Goal: Task Accomplishment & Management: Complete application form

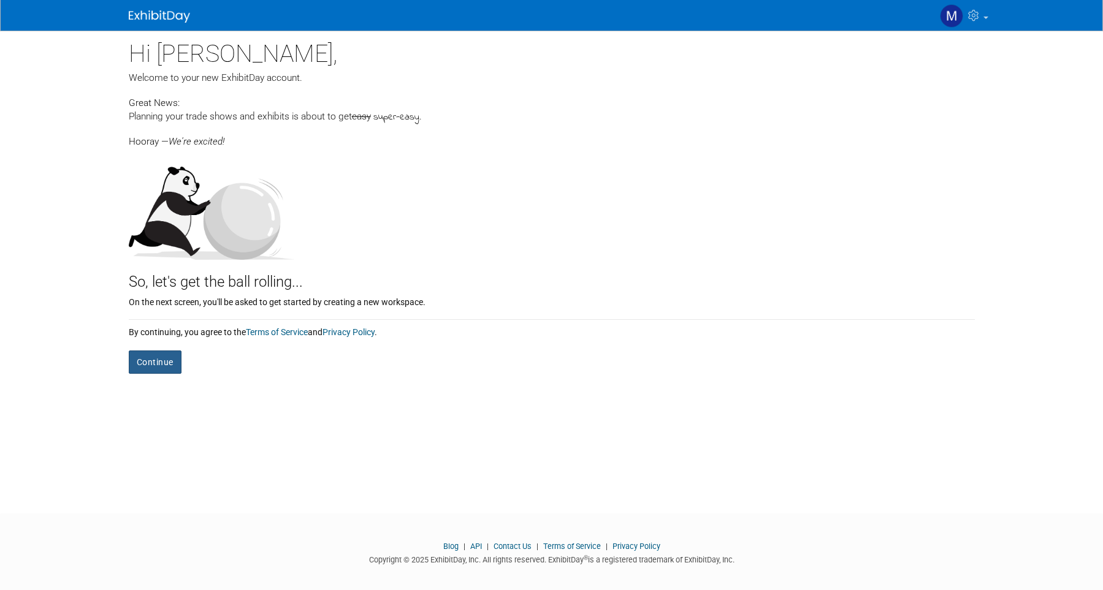
click at [167, 367] on button "Continue" at bounding box center [155, 362] width 53 height 23
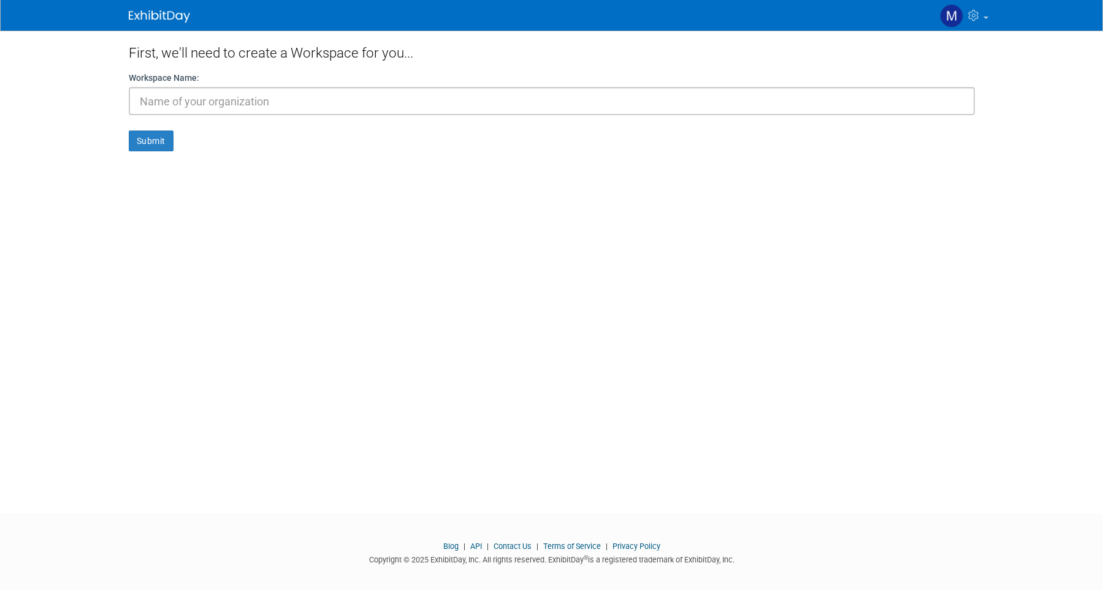
click at [232, 102] on input "text" at bounding box center [552, 101] width 846 height 28
type input "Orchestre d'[PERSON_NAME]"
click at [156, 139] on button "Submit" at bounding box center [151, 141] width 45 height 21
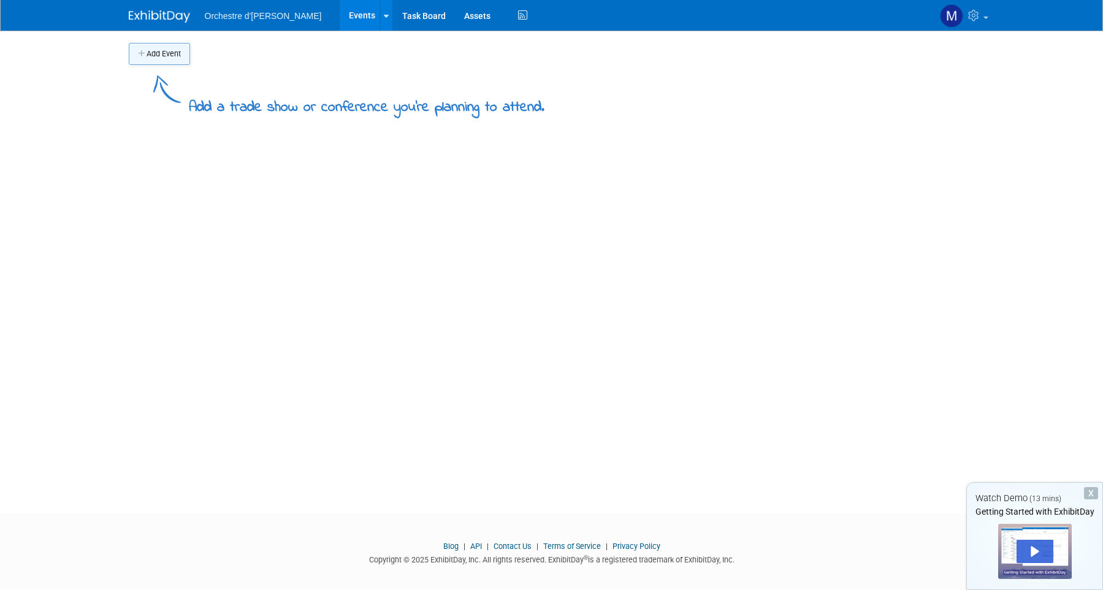
click at [169, 52] on button "Add Event" at bounding box center [159, 54] width 61 height 22
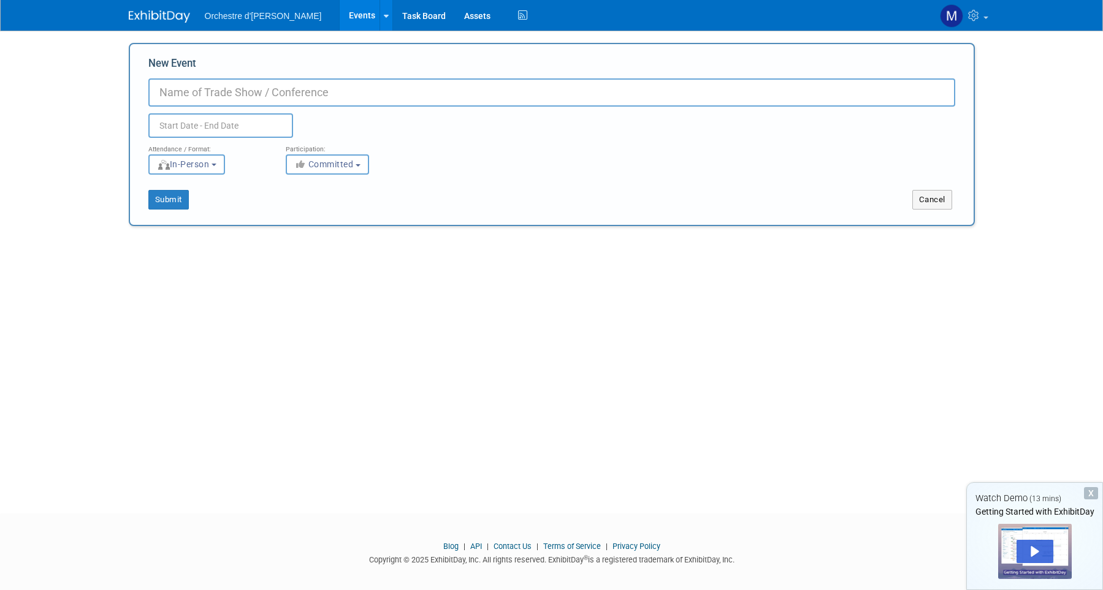
click at [199, 94] on input "New Event" at bounding box center [551, 92] width 807 height 28
type input "Fesch'tis Houblons 2025"
click at [185, 121] on input "text" at bounding box center [220, 125] width 145 height 25
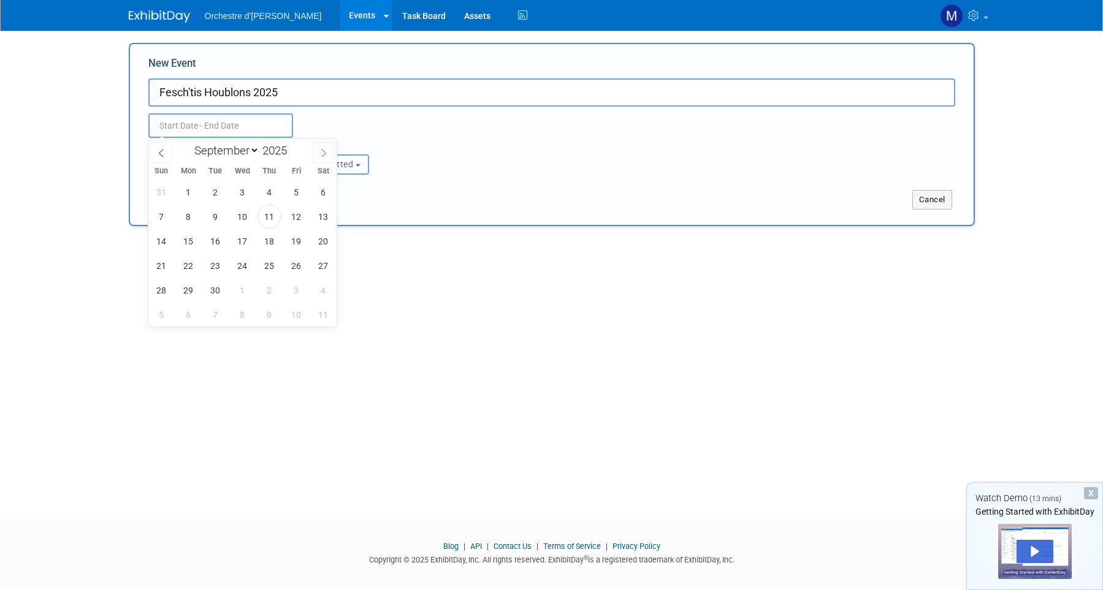
click at [316, 152] on span at bounding box center [324, 152] width 22 height 21
click at [160, 154] on icon at bounding box center [161, 154] width 4 height 8
select select "9"
click at [313, 218] on span "11" at bounding box center [323, 217] width 24 height 24
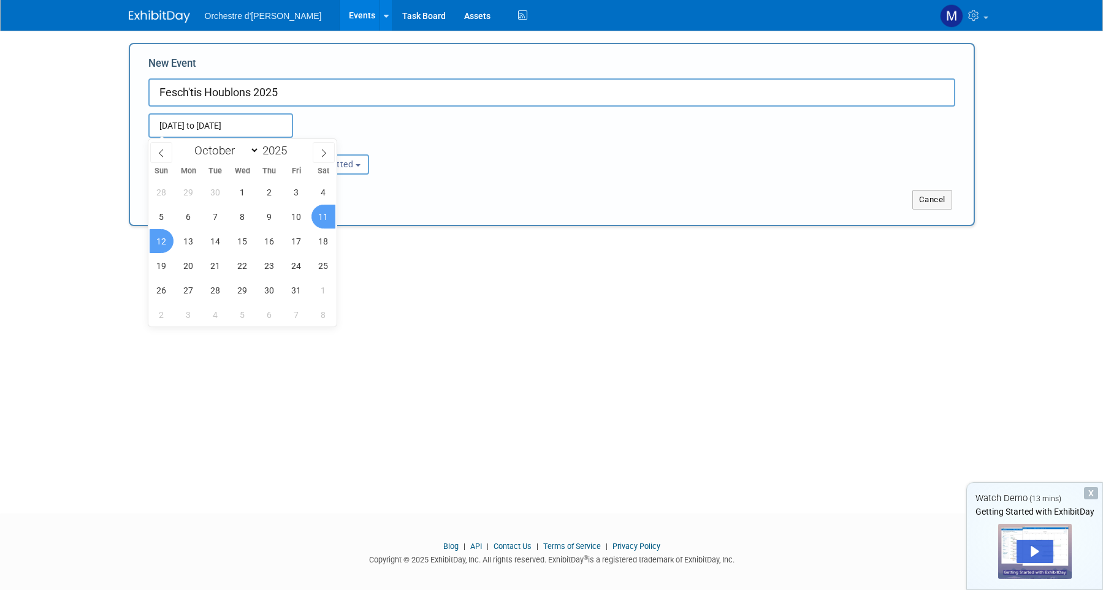
click at [162, 237] on span "12" at bounding box center [162, 241] width 24 height 24
type input "[DATE] to [DATE]"
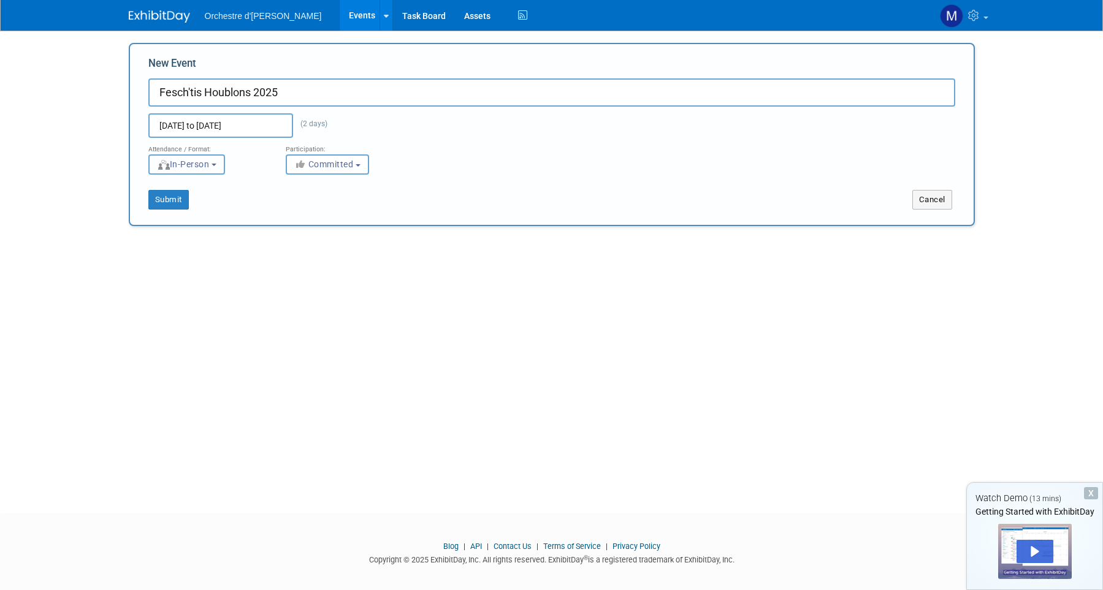
click at [207, 167] on span "In-Person" at bounding box center [183, 164] width 53 height 10
click at [322, 164] on span "Committed" at bounding box center [323, 164] width 59 height 10
click at [321, 163] on span "Committed" at bounding box center [323, 164] width 59 height 10
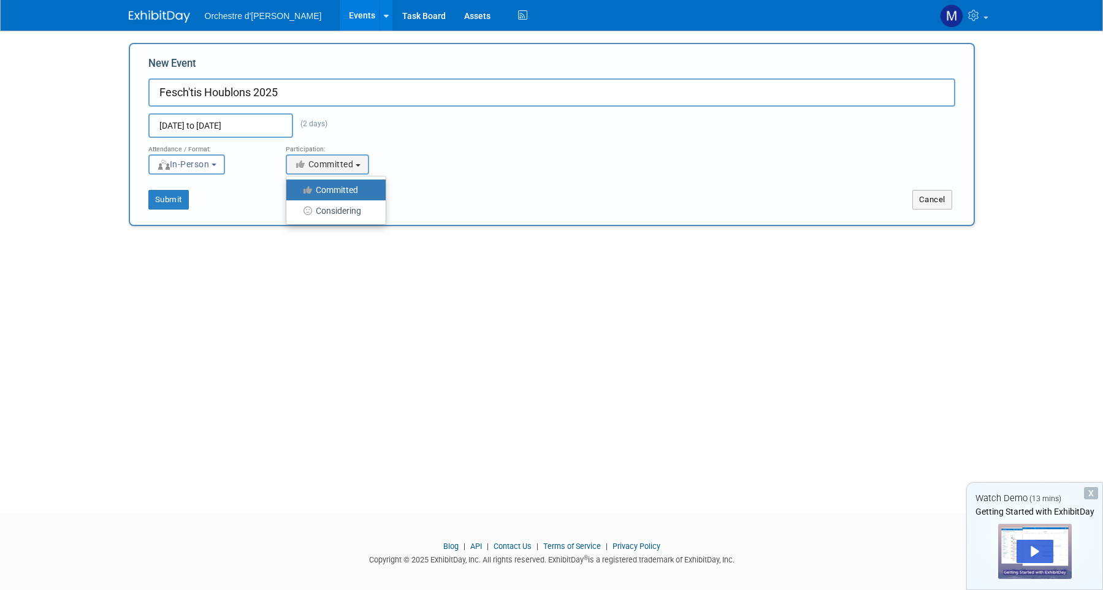
click at [327, 190] on label "Committed" at bounding box center [332, 190] width 81 height 16
click at [297, 190] on input "Committed" at bounding box center [293, 190] width 8 height 8
click at [562, 146] on div "Attendance / Format: <img src="[URL][DOMAIN_NAME]" style="width: 19px; margin-t…" at bounding box center [551, 156] width 825 height 37
click at [183, 205] on button "Submit" at bounding box center [168, 200] width 40 height 20
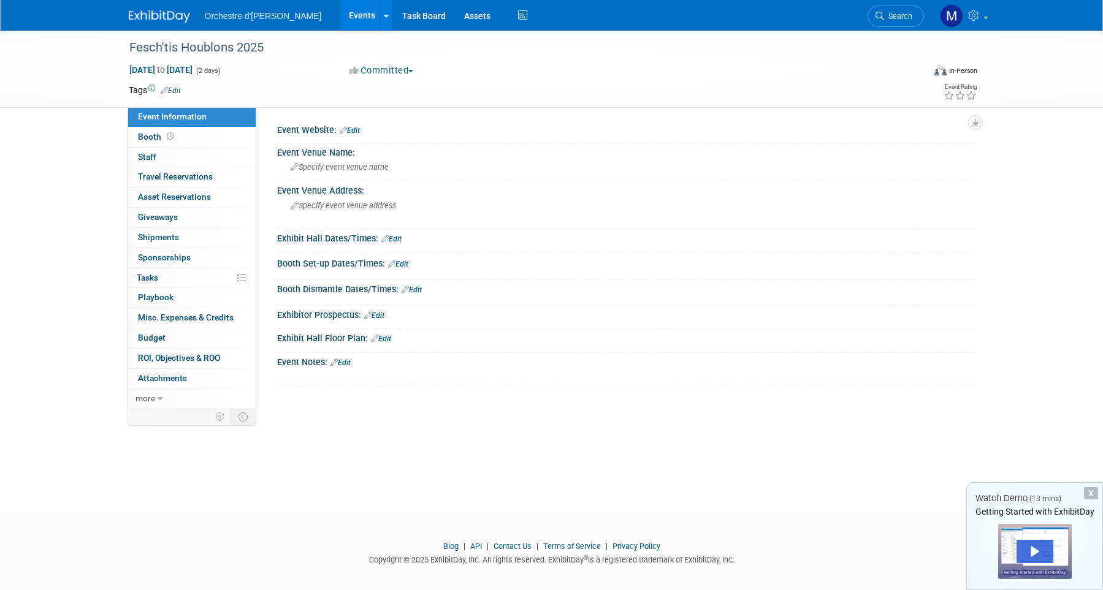
click at [384, 338] on link "Edit" at bounding box center [381, 339] width 20 height 9
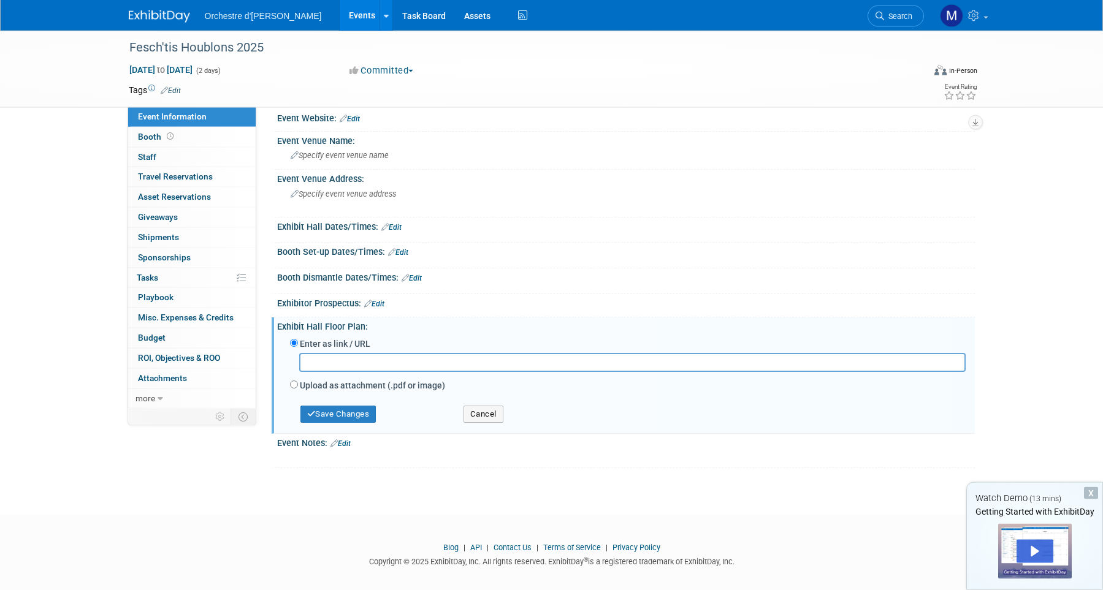
scroll to position [23, 0]
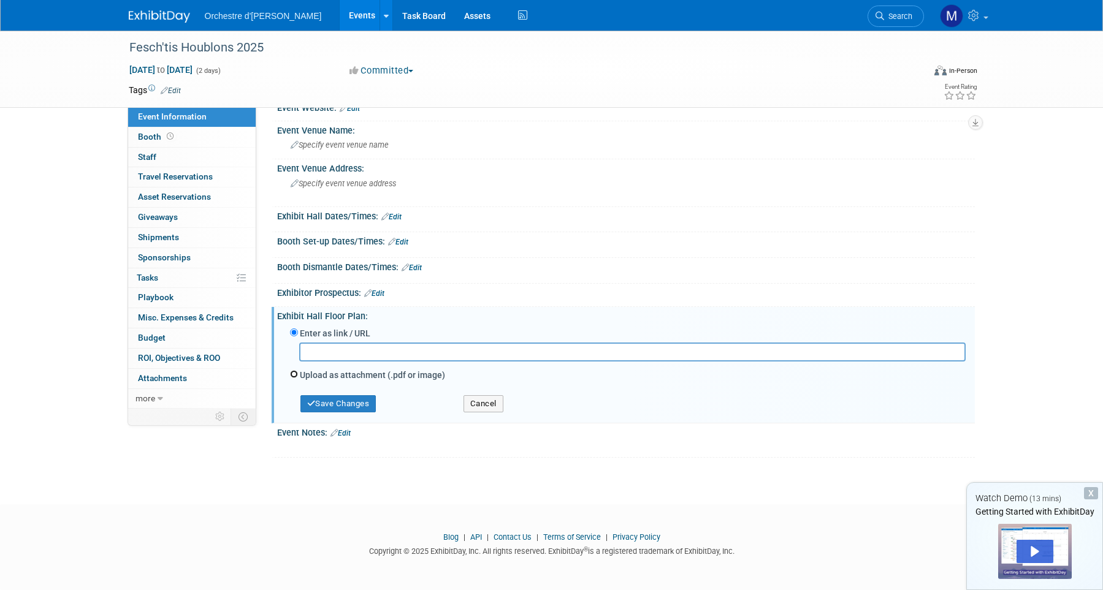
click at [295, 375] on input "Upload as attachment (.pdf or image)" at bounding box center [294, 374] width 8 height 8
radio input "true"
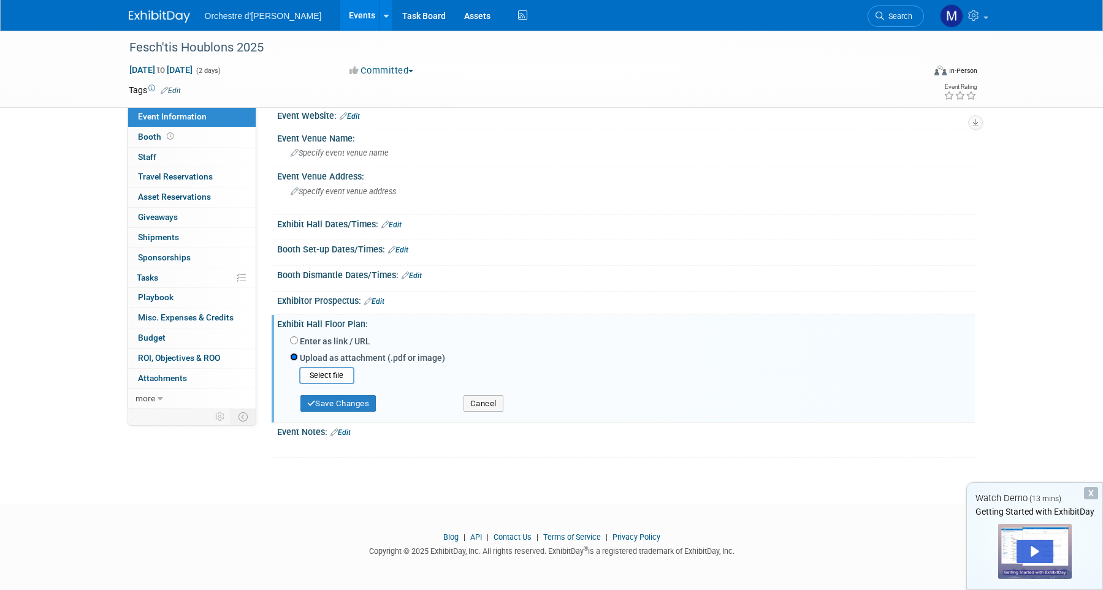
scroll to position [15, 0]
click at [151, 139] on span "Booth" at bounding box center [157, 137] width 38 height 10
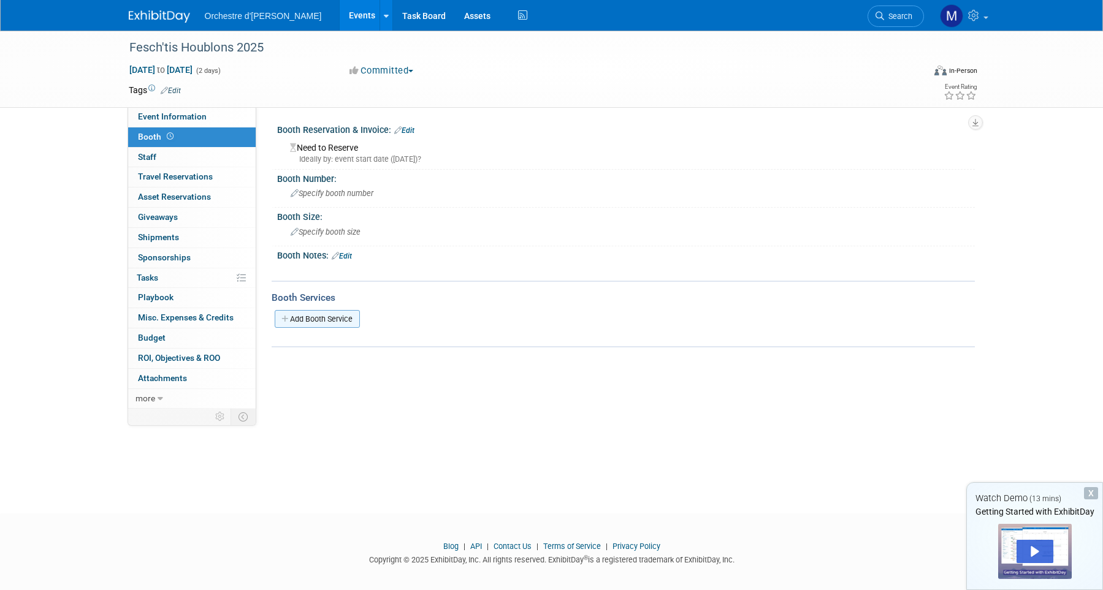
click at [348, 319] on link "Add Booth Service" at bounding box center [317, 319] width 85 height 18
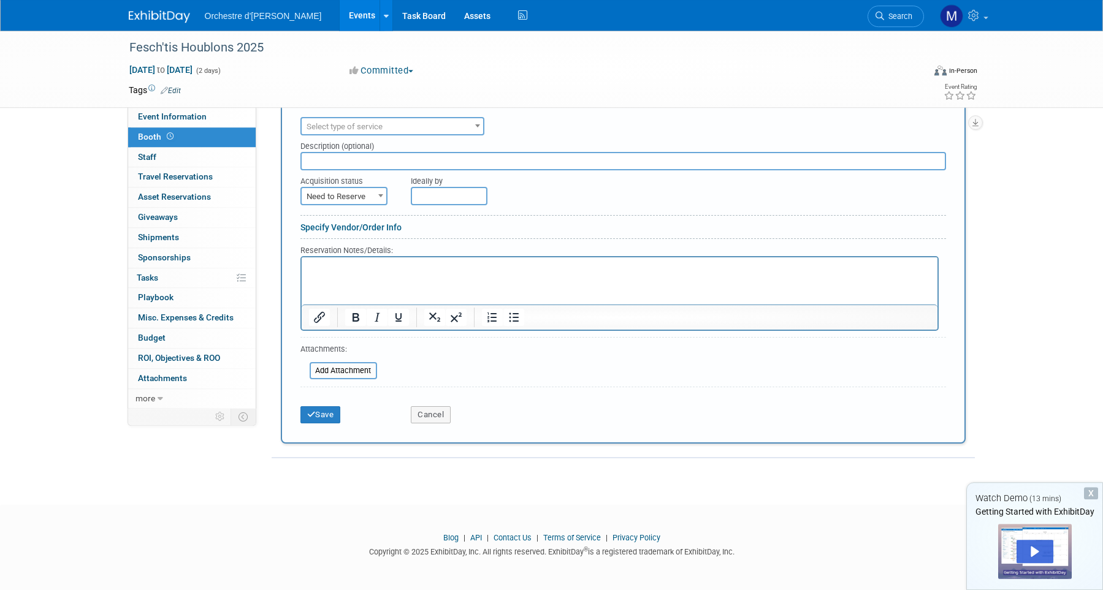
scroll to position [235, 0]
click at [459, 124] on span "Select type of service" at bounding box center [392, 126] width 181 height 17
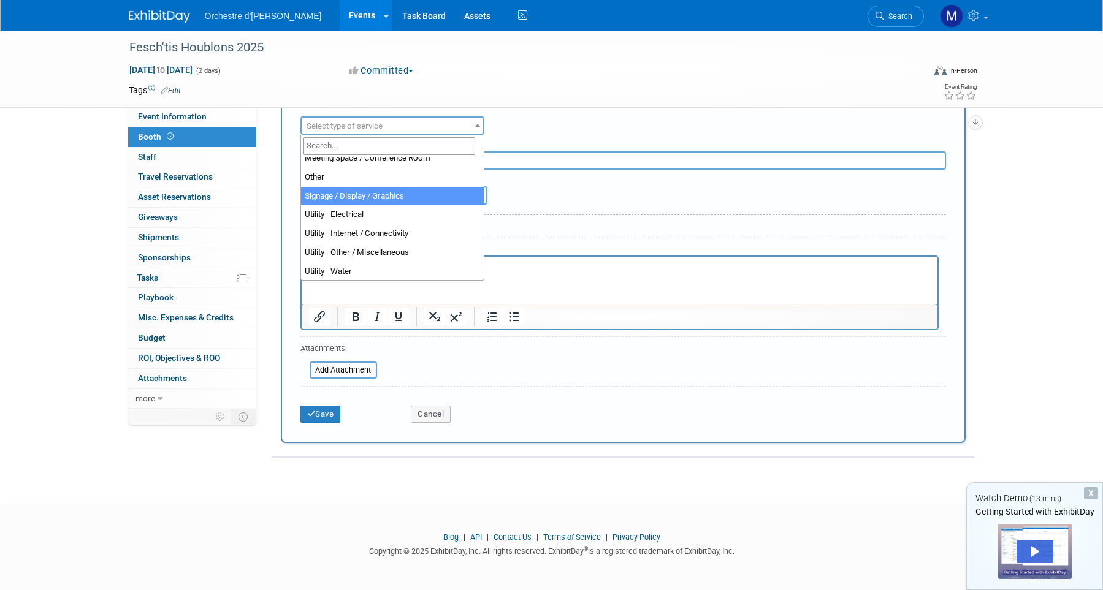
scroll to position [125, 0]
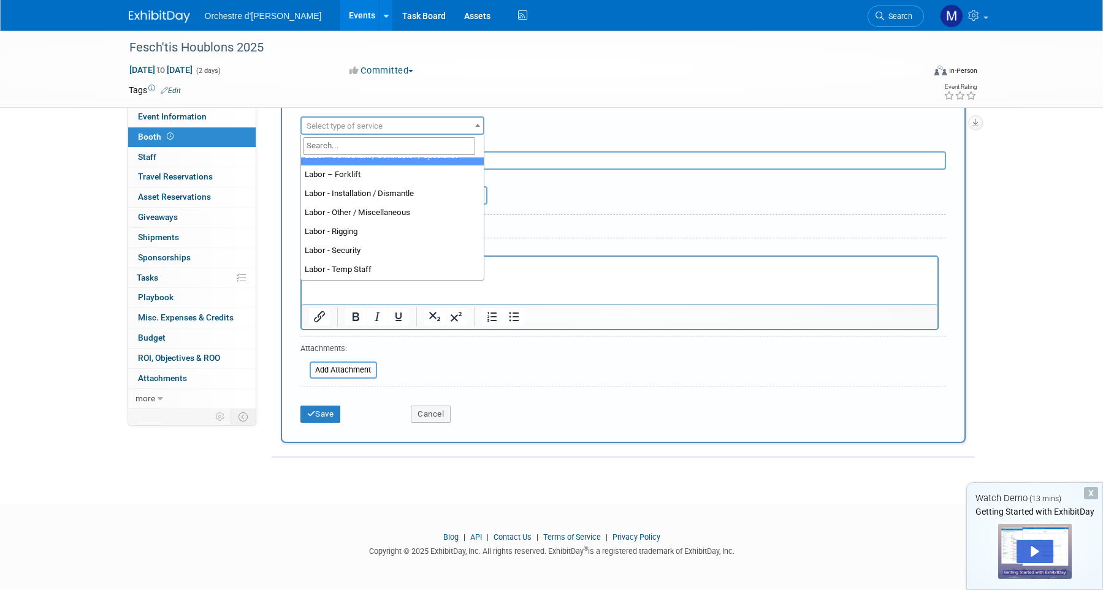
click at [474, 128] on span at bounding box center [477, 125] width 12 height 16
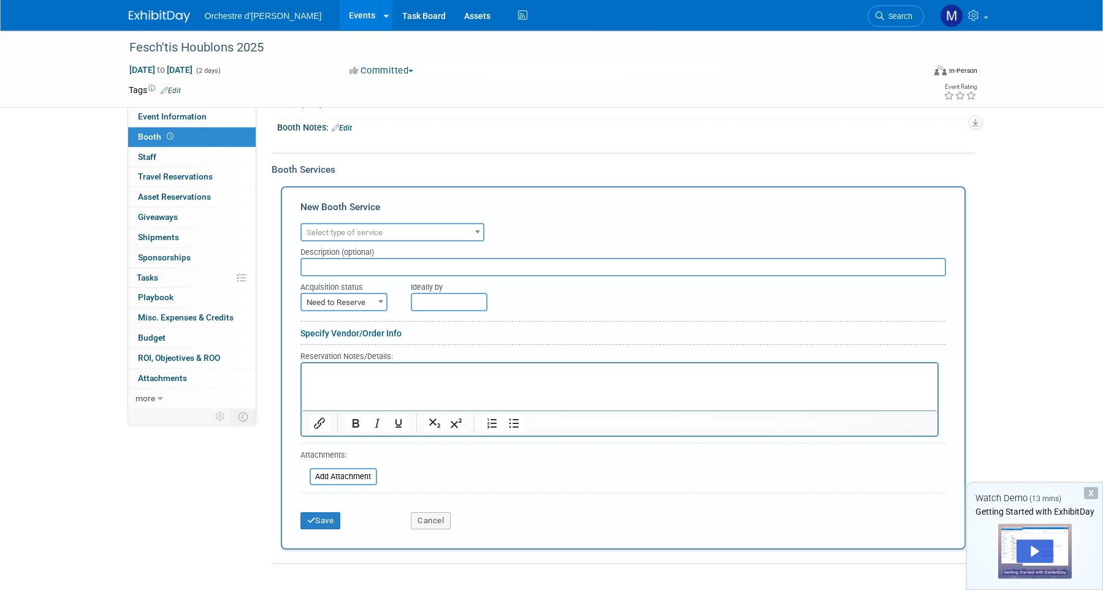
scroll to position [169, 0]
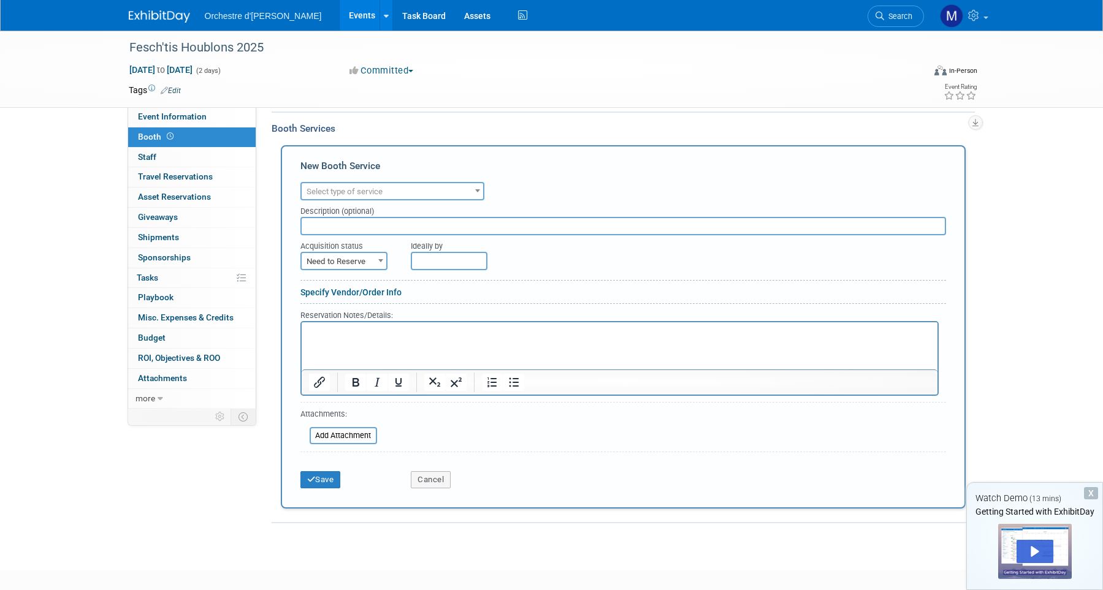
click at [382, 265] on span at bounding box center [381, 261] width 12 height 16
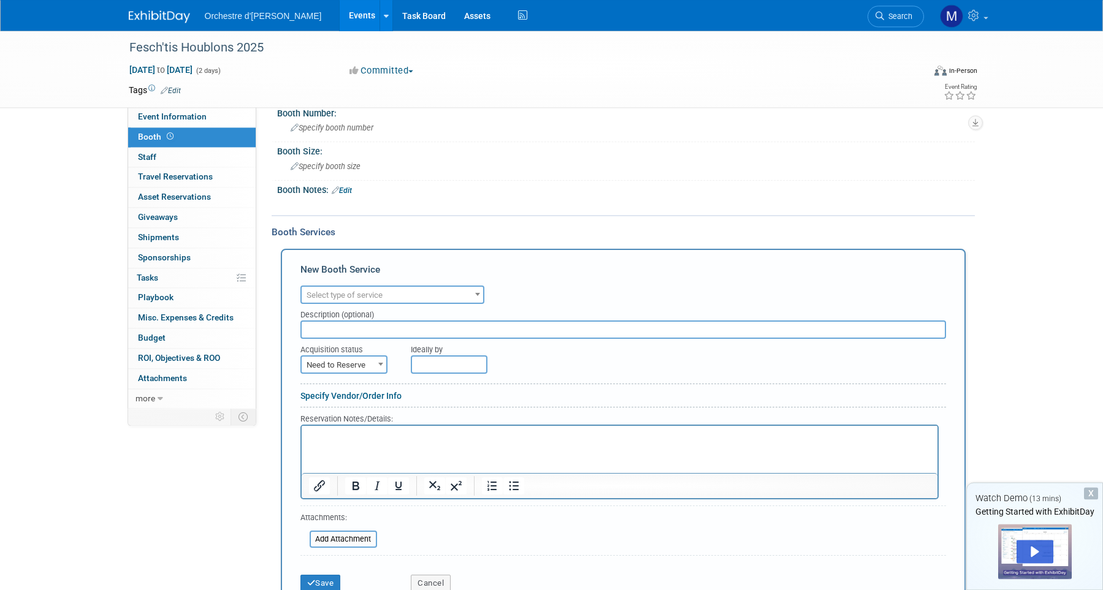
scroll to position [0, 0]
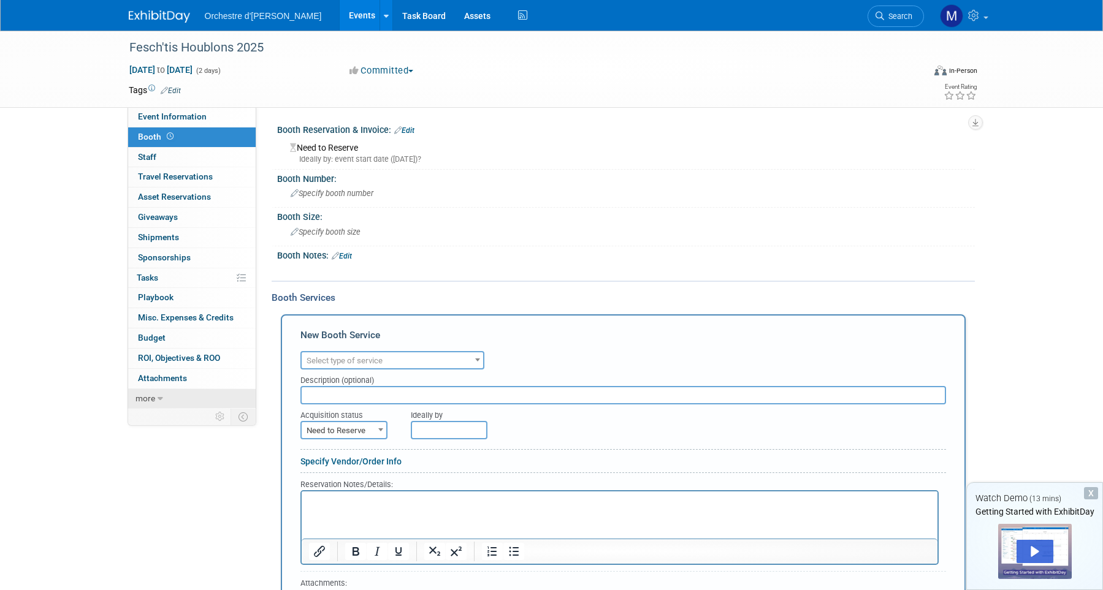
click at [158, 400] on icon at bounding box center [161, 399] width 6 height 9
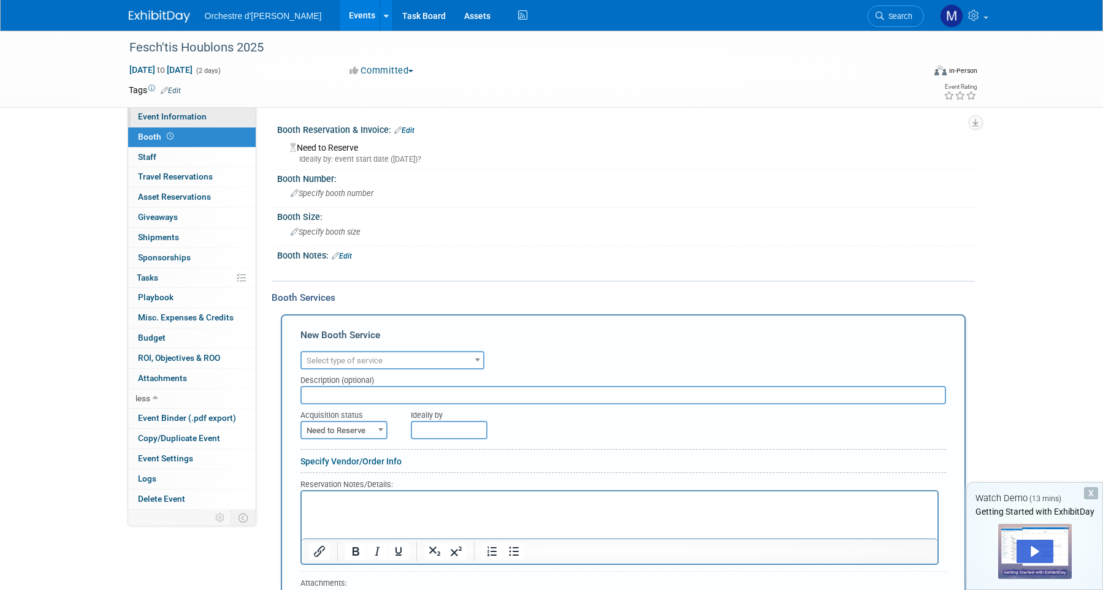
click at [198, 118] on span "Event Information" at bounding box center [172, 117] width 69 height 10
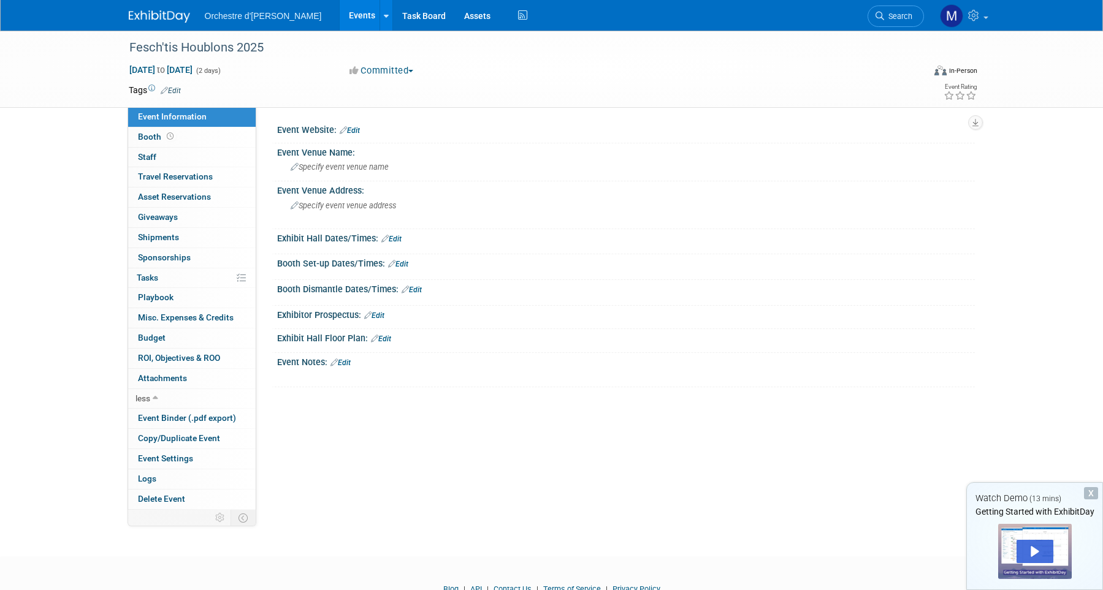
click at [386, 341] on link "Edit" at bounding box center [381, 339] width 20 height 9
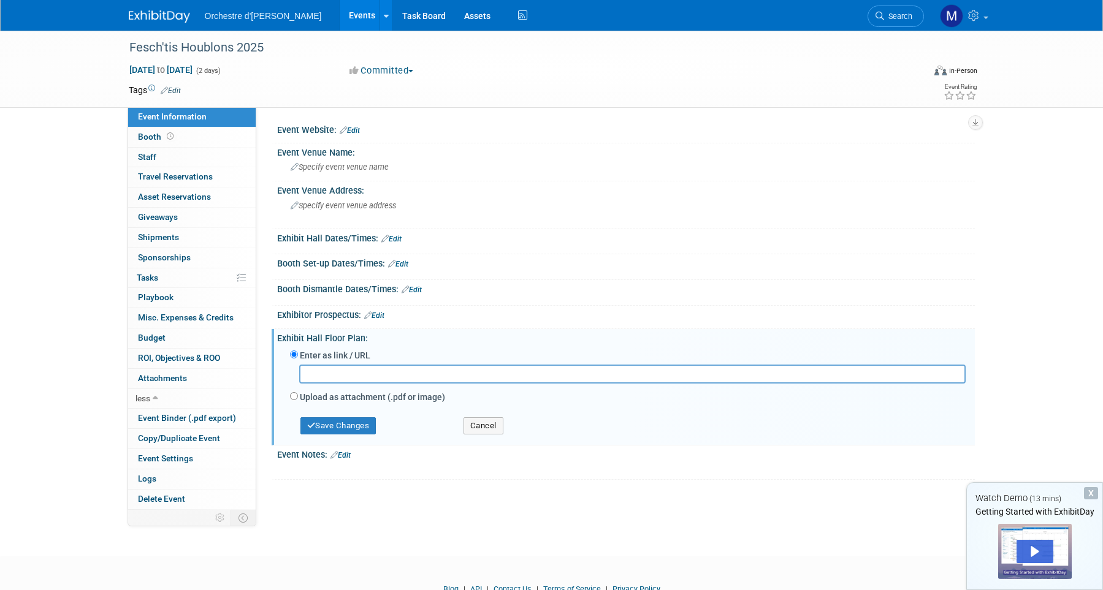
click at [324, 400] on label "Upload as attachment (.pdf or image)" at bounding box center [372, 397] width 145 height 12
click at [298, 400] on input "Upload as attachment (.pdf or image)" at bounding box center [294, 396] width 8 height 8
radio input "true"
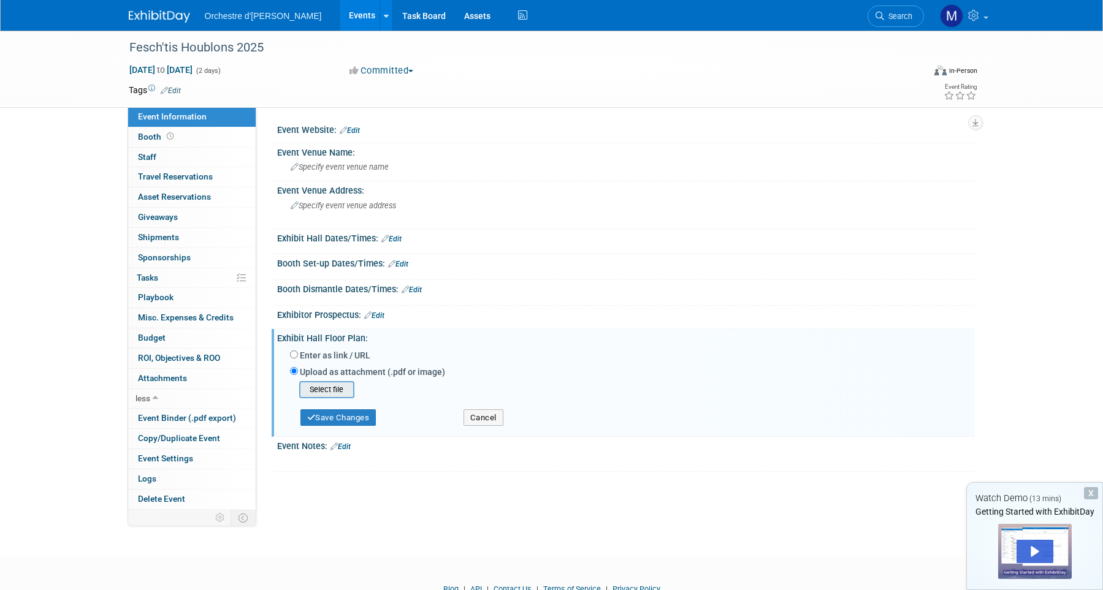
click at [350, 391] on input "file" at bounding box center [280, 390] width 146 height 15
click at [357, 418] on button "Save Changes" at bounding box center [338, 413] width 76 height 17
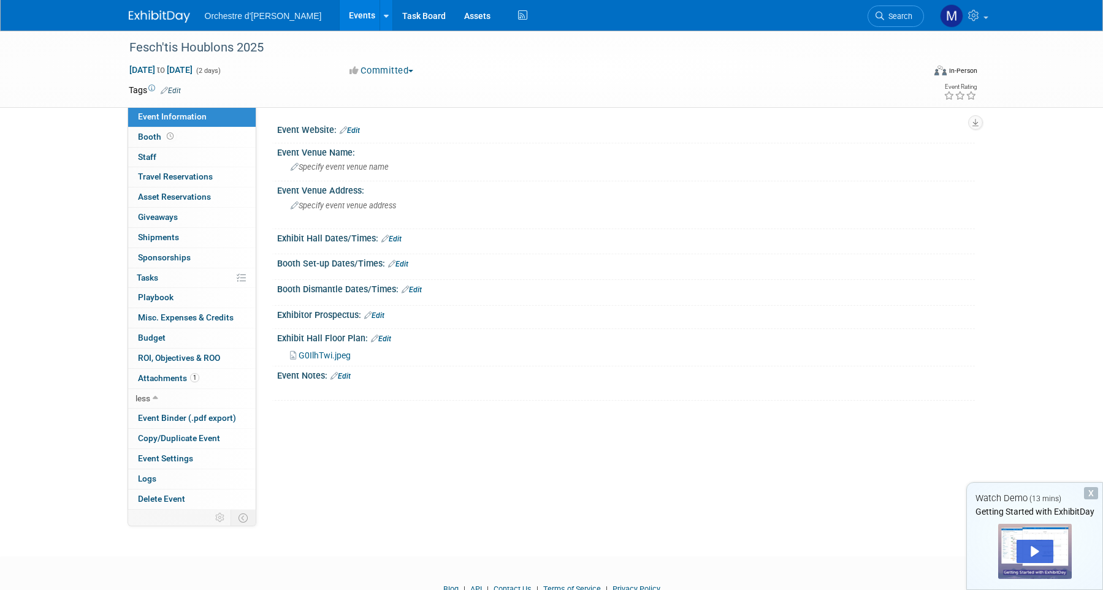
click at [334, 361] on div "G0IlhTwi.jpeg" at bounding box center [628, 354] width 676 height 13
click at [334, 356] on span "G0IlhTwi.jpeg" at bounding box center [325, 356] width 52 height 10
click at [1039, 550] on div "Play" at bounding box center [1034, 551] width 37 height 23
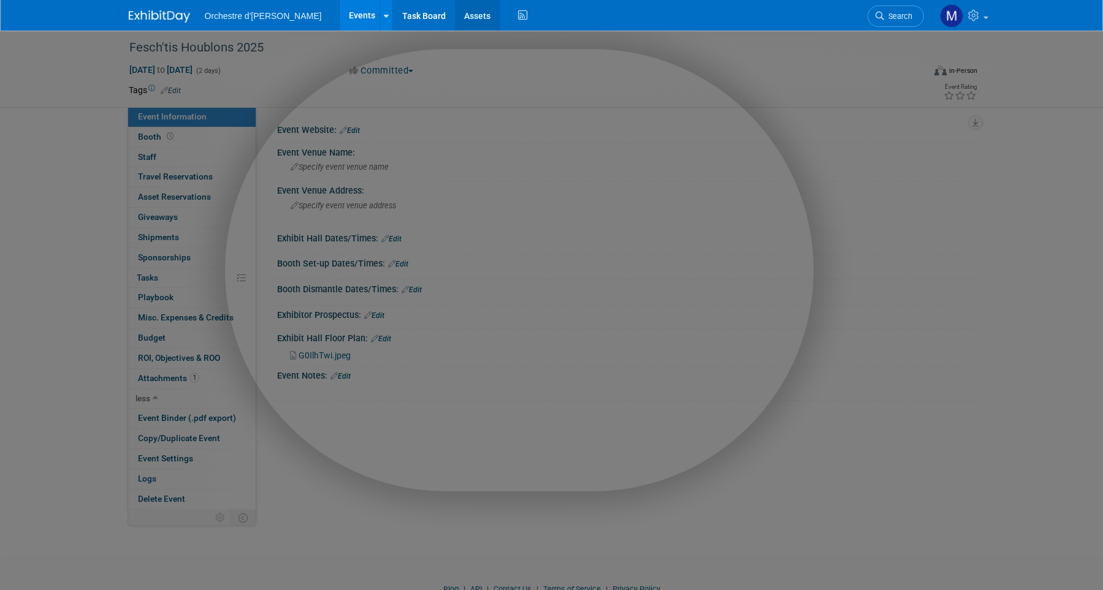
click at [497, 9] on link "Assets" at bounding box center [477, 15] width 45 height 31
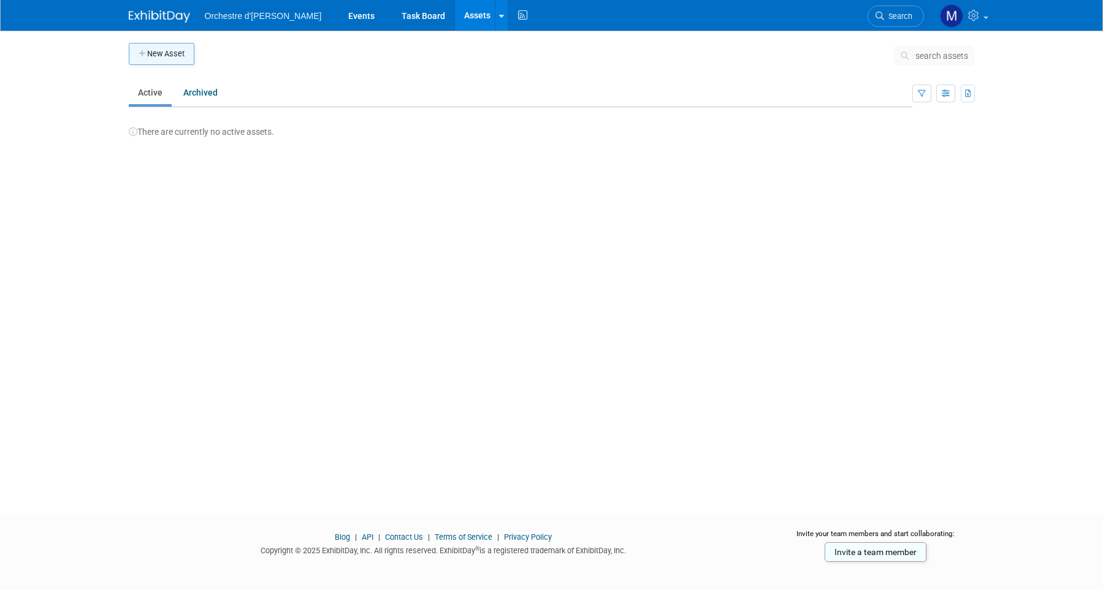
click at [169, 55] on button "New Asset" at bounding box center [162, 54] width 66 height 22
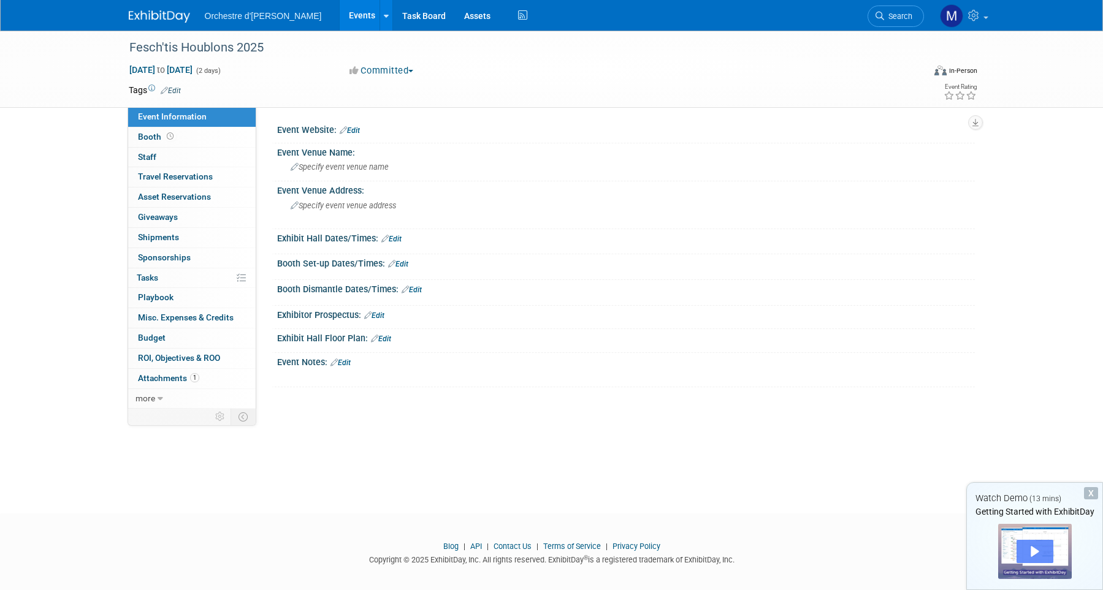
click at [1047, 556] on div "Play" at bounding box center [1034, 551] width 37 height 23
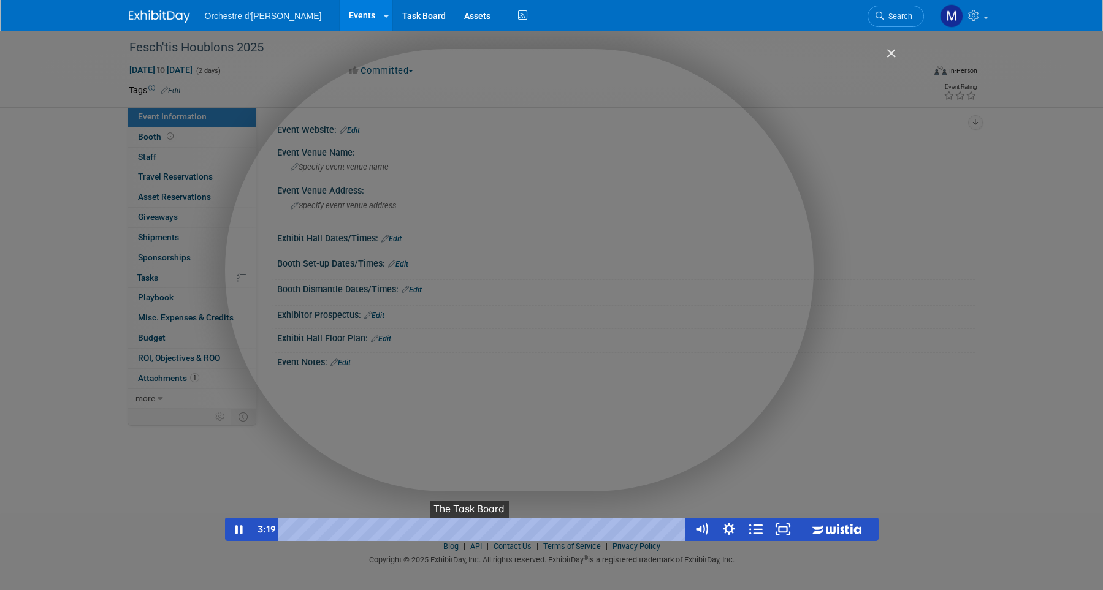
click at [473, 532] on button "●" at bounding box center [470, 529] width 11 height 23
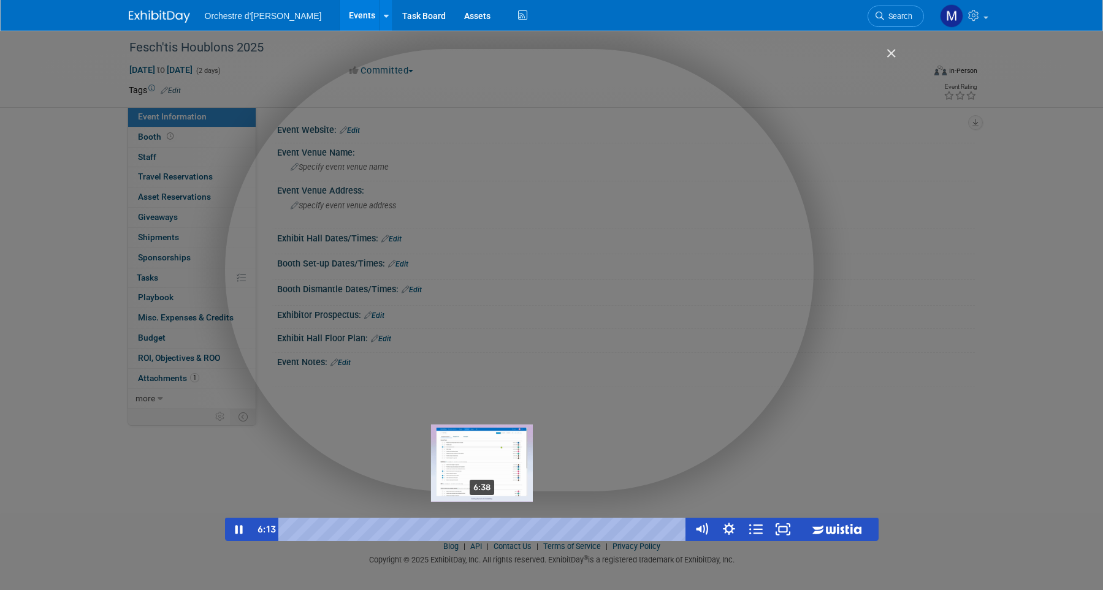
click at [483, 530] on div "6:38" at bounding box center [484, 529] width 393 height 23
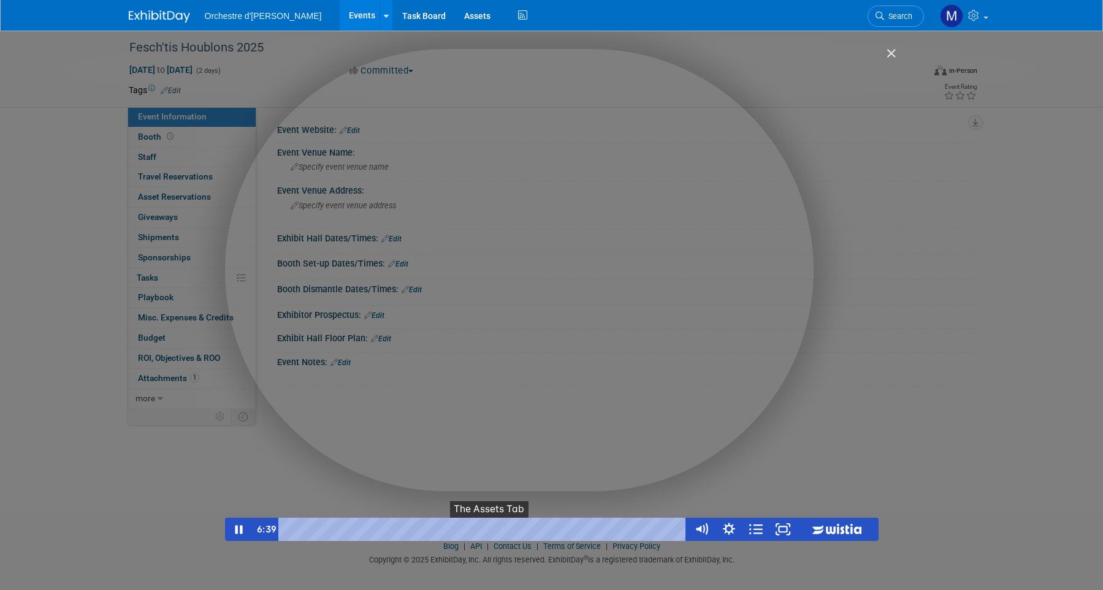
click at [489, 530] on button "●" at bounding box center [490, 529] width 11 height 23
click at [527, 535] on button "●" at bounding box center [528, 529] width 11 height 23
click at [600, 536] on button "●" at bounding box center [600, 529] width 11 height 23
click at [628, 528] on button "●" at bounding box center [624, 529] width 11 height 23
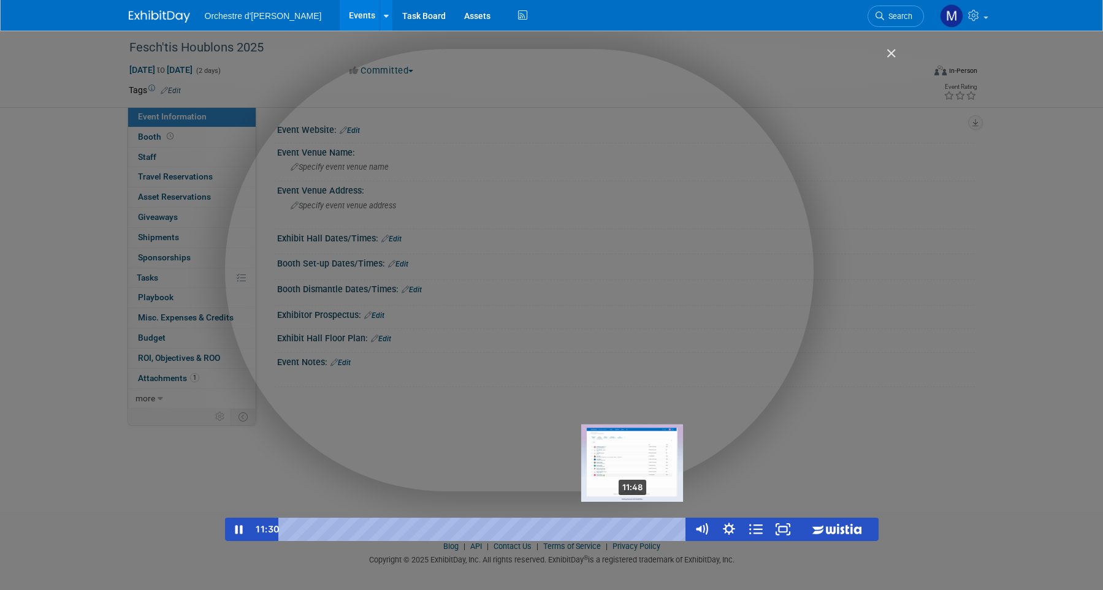
click at [634, 530] on div "11:48" at bounding box center [484, 529] width 393 height 23
click at [644, 531] on div "12:08" at bounding box center [484, 529] width 393 height 23
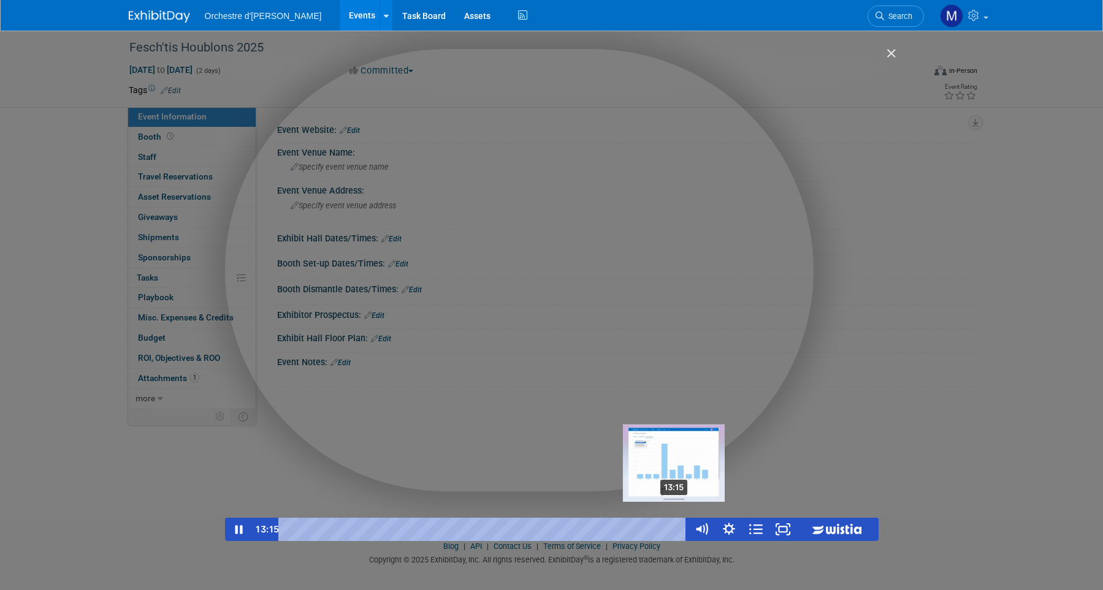
click at [677, 529] on div "13:15" at bounding box center [484, 529] width 393 height 23
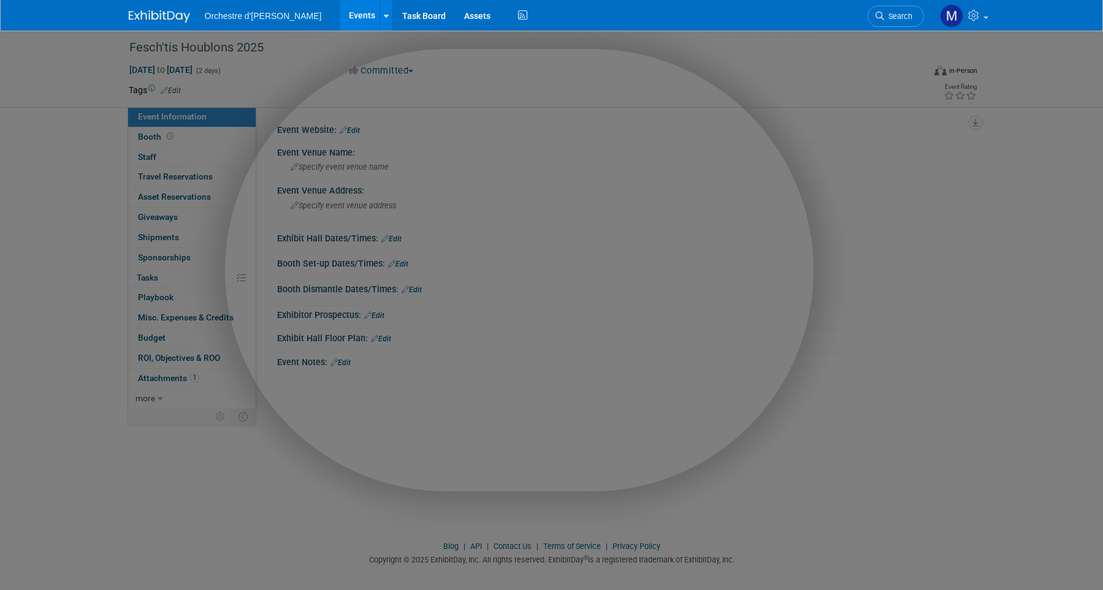
click at [893, 60] on div at bounding box center [551, 323] width 1103 height 647
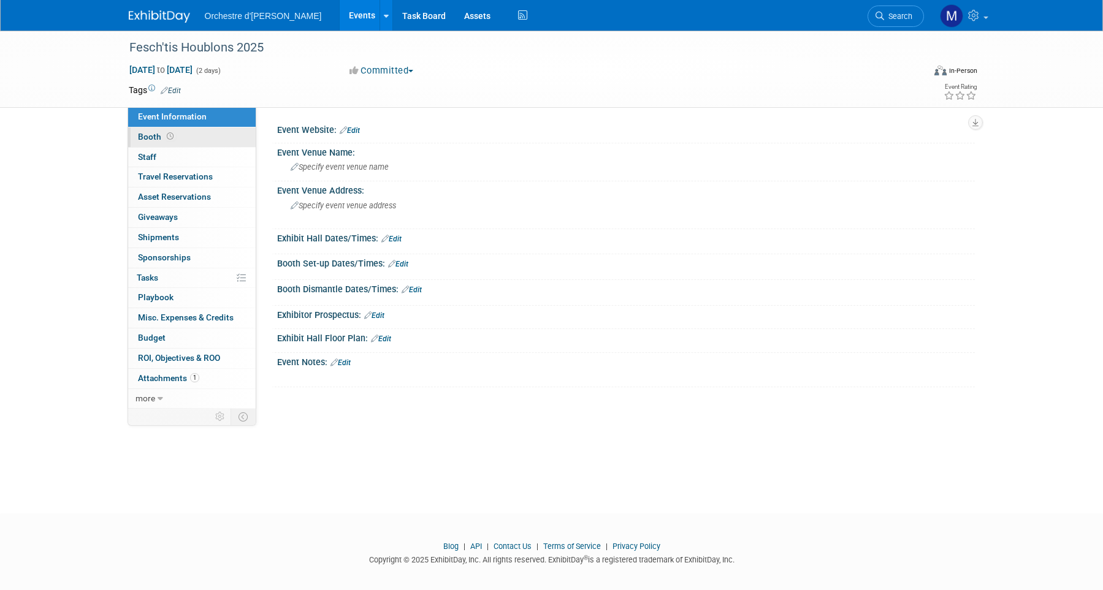
click at [152, 138] on span "Booth" at bounding box center [157, 137] width 38 height 10
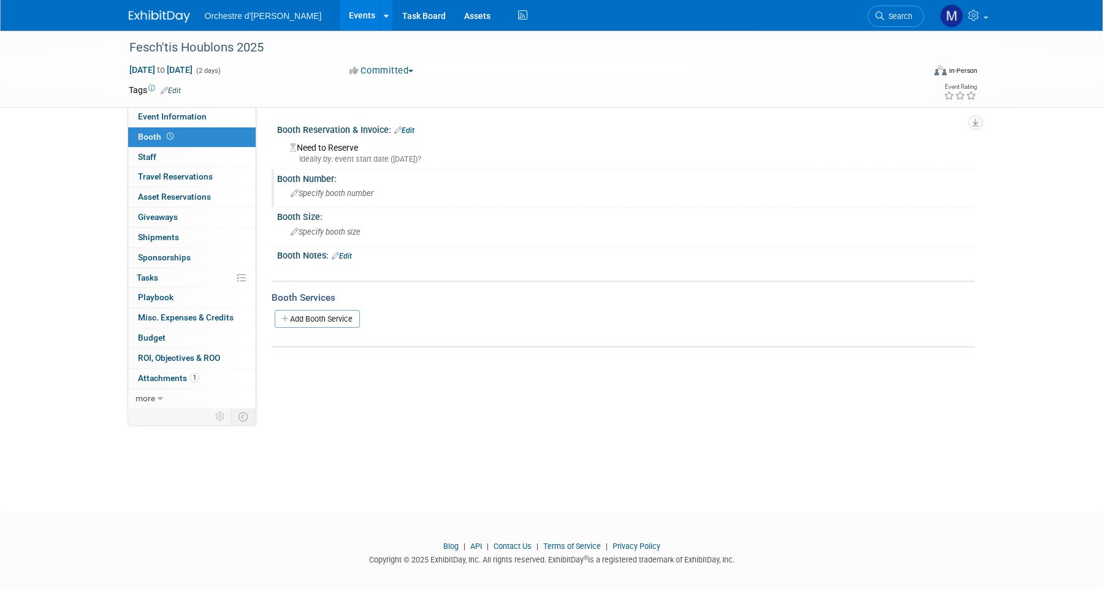
click at [320, 189] on div "Specify booth number" at bounding box center [625, 193] width 679 height 19
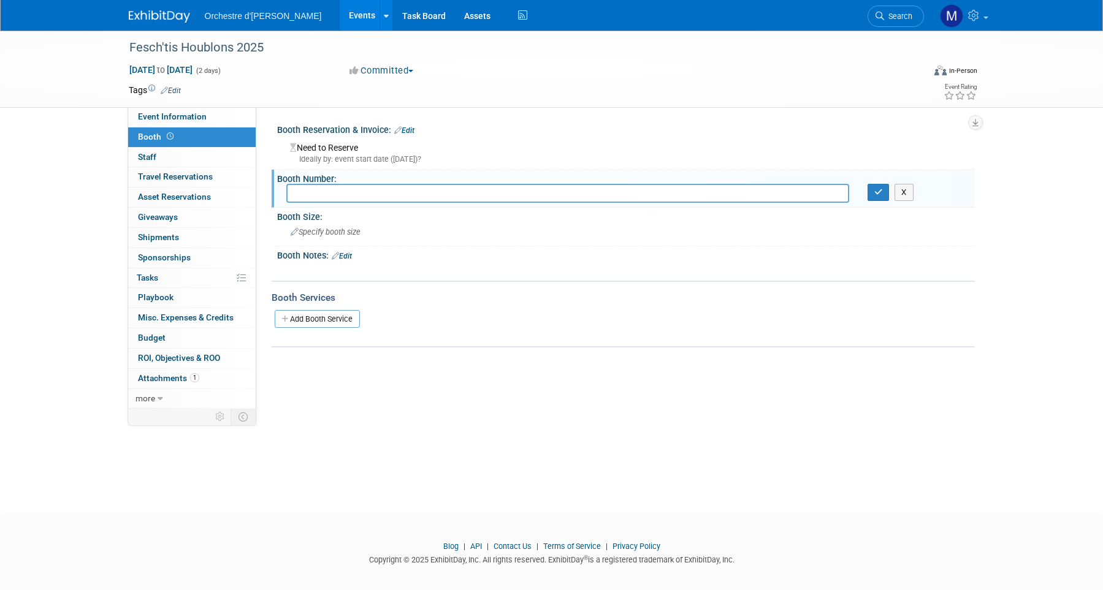
click at [554, 129] on div "Booth Reservation & Invoice: Edit" at bounding box center [626, 129] width 698 height 16
click at [564, 108] on div "Fesch'tis Houblons 2025 Oct 11, 2025 to Oct 12, 2025 (2 days) Oct 11, 2025 to O…" at bounding box center [551, 261] width 1103 height 461
drag, startPoint x: 334, startPoint y: 161, endPoint x: 354, endPoint y: 158, distance: 20.5
click at [334, 160] on div "Ideally by: event start date (Sat. Oct 11, 2025)?" at bounding box center [628, 159] width 676 height 11
click at [400, 384] on div "Event Website: Edit Event Venue Name: Specify event venue name Event Venue Addr…" at bounding box center [615, 258] width 719 height 302
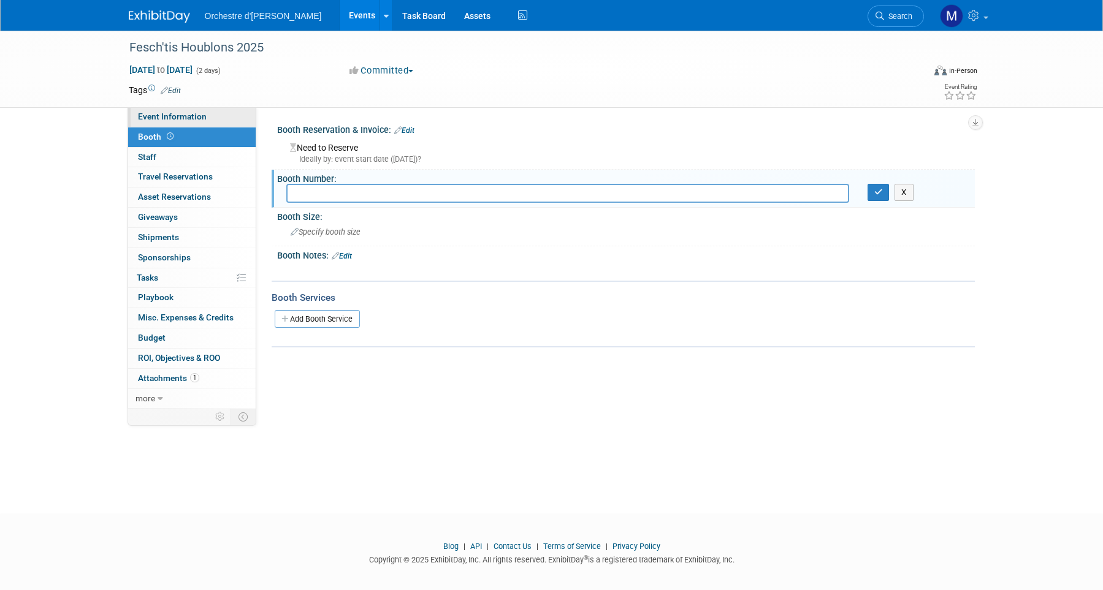
click at [181, 119] on span "Event Information" at bounding box center [172, 117] width 69 height 10
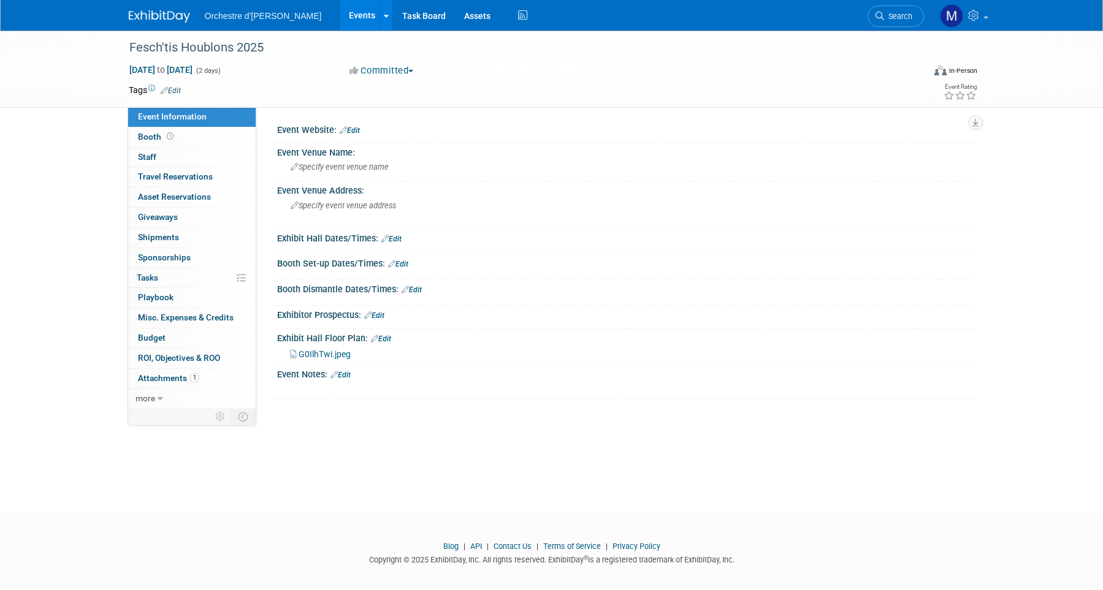
click at [316, 353] on span "G0IlhTwi.jpeg" at bounding box center [325, 354] width 52 height 10
